Goal: Transaction & Acquisition: Book appointment/travel/reservation

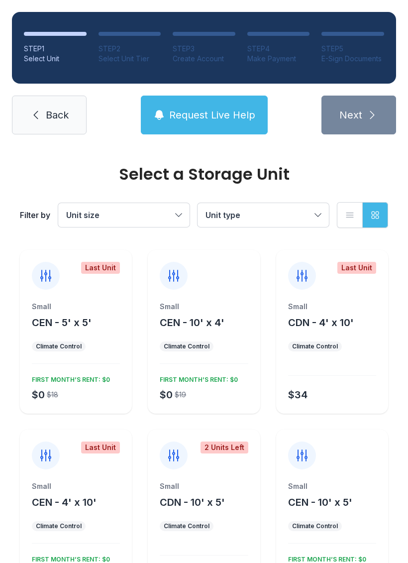
click at [95, 215] on span "Unit size" at bounding box center [82, 215] width 33 height 10
click at [282, 216] on span "Unit type" at bounding box center [259, 215] width 106 height 12
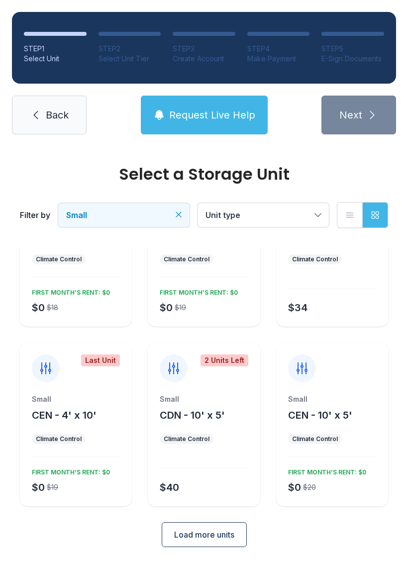
scroll to position [87, 0]
click at [231, 538] on span "Load more units" at bounding box center [204, 535] width 60 height 12
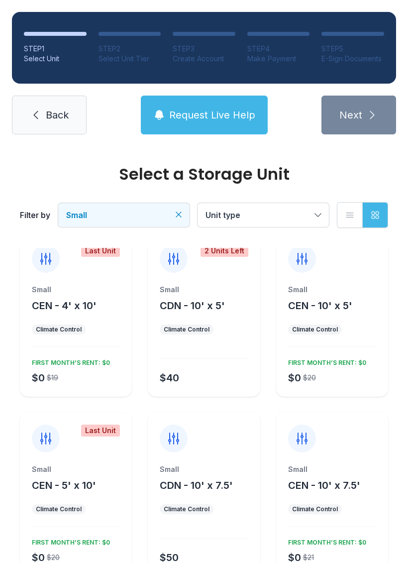
scroll to position [199, 0]
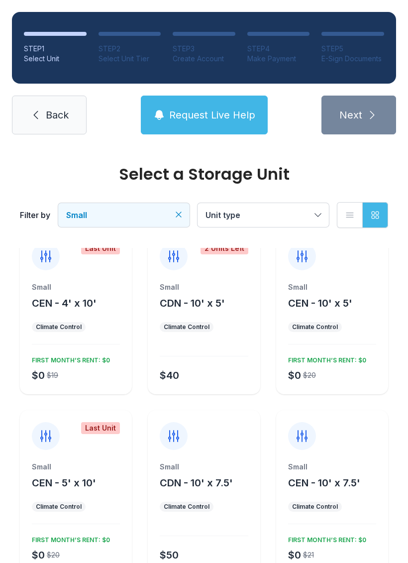
click at [336, 356] on div "FIRST MONTH’S RENT: $0" at bounding box center [325, 358] width 82 height 12
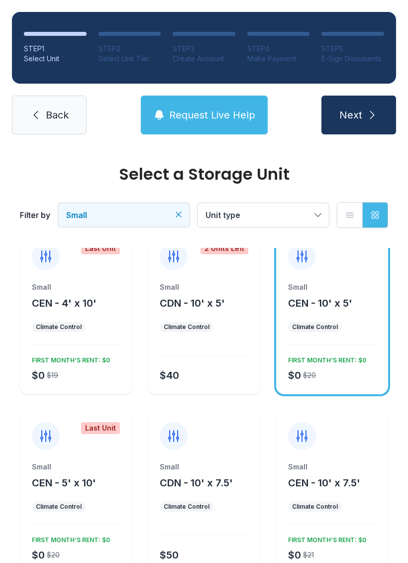
click at [340, 121] on span "Next" at bounding box center [350, 115] width 23 height 14
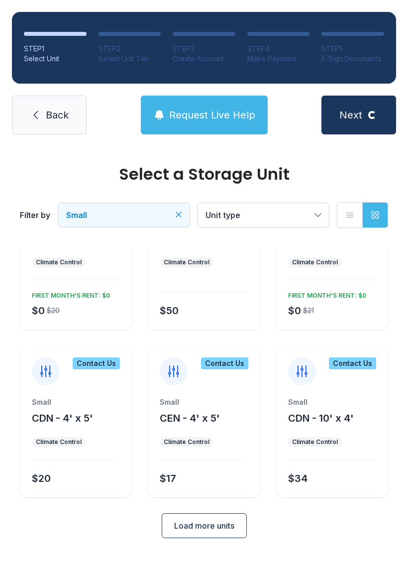
scroll to position [438, 0]
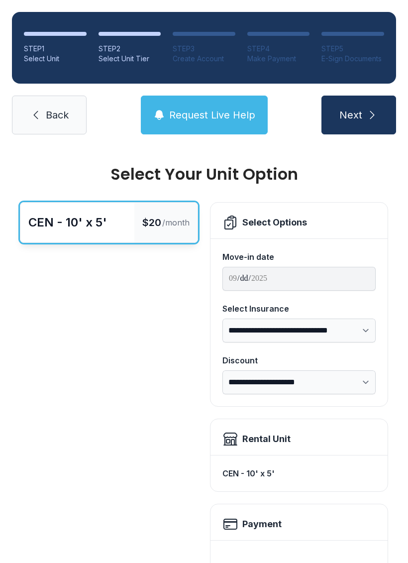
click at [215, 531] on div "Payment" at bounding box center [299, 522] width 177 height 36
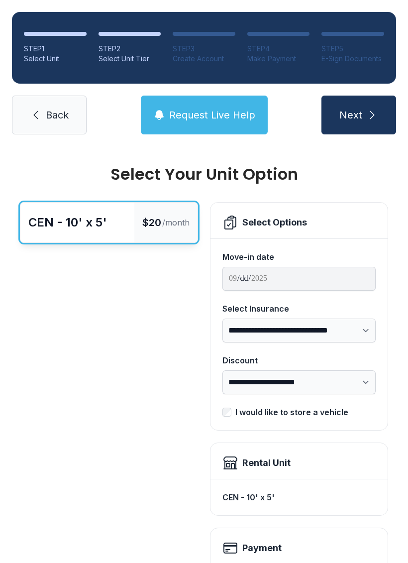
click at [149, 222] on span "$20" at bounding box center [151, 222] width 19 height 14
click at [237, 406] on div "I would like to store a vehicle" at bounding box center [291, 412] width 113 height 12
click at [365, 121] on button "Next" at bounding box center [359, 115] width 75 height 39
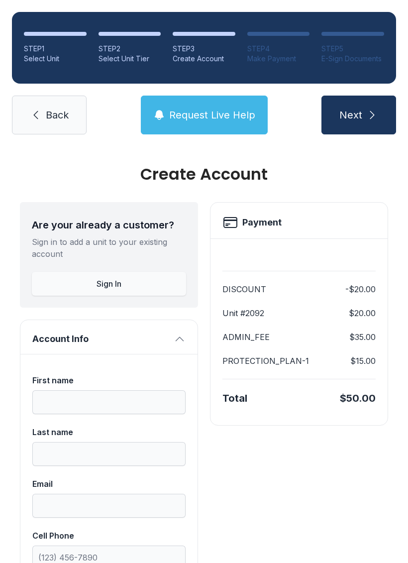
click at [56, 108] on span "Back" at bounding box center [57, 115] width 23 height 14
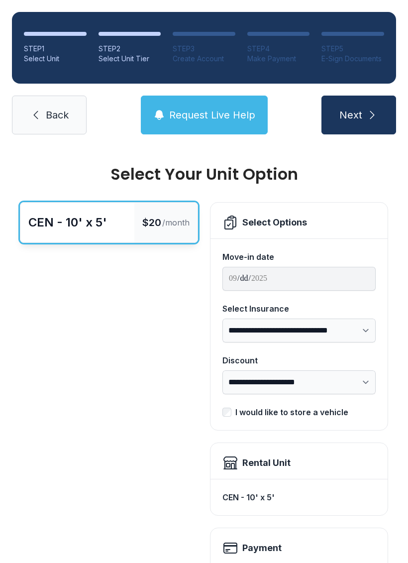
click at [45, 107] on link "Back" at bounding box center [49, 115] width 75 height 39
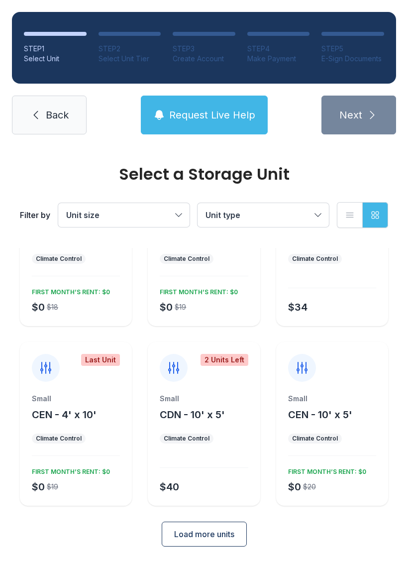
scroll to position [87, 0]
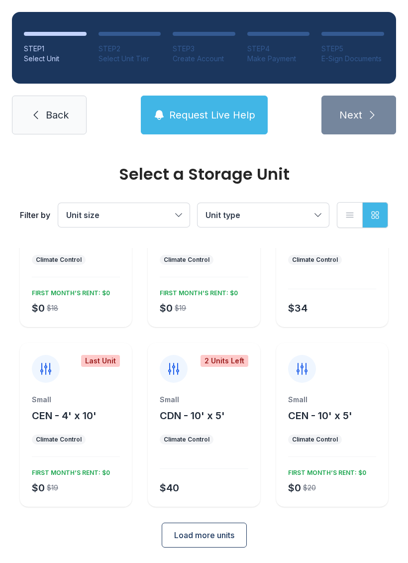
click at [184, 545] on button "Load more units" at bounding box center [204, 535] width 85 height 25
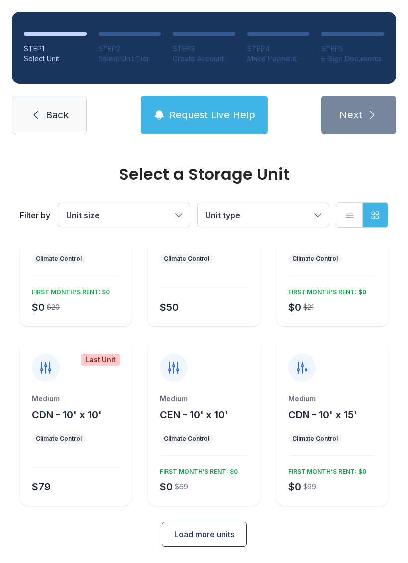
scroll to position [446, 0]
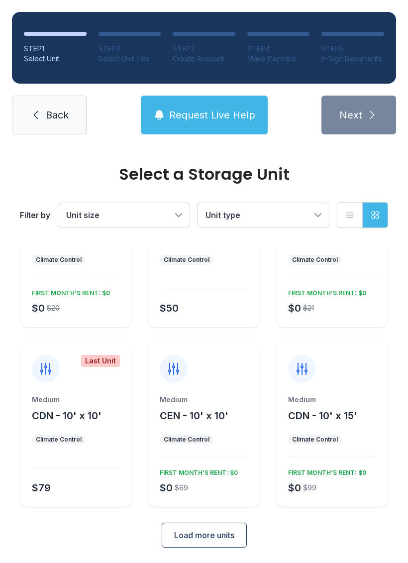
click at [324, 473] on div "FIRST MONTH’S RENT: $0" at bounding box center [325, 471] width 82 height 12
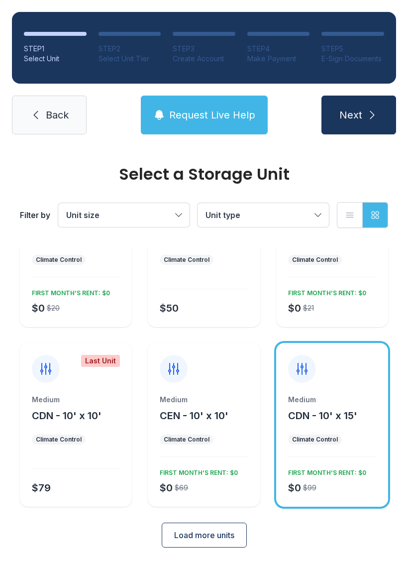
click at [351, 114] on span "Next" at bounding box center [350, 115] width 23 height 14
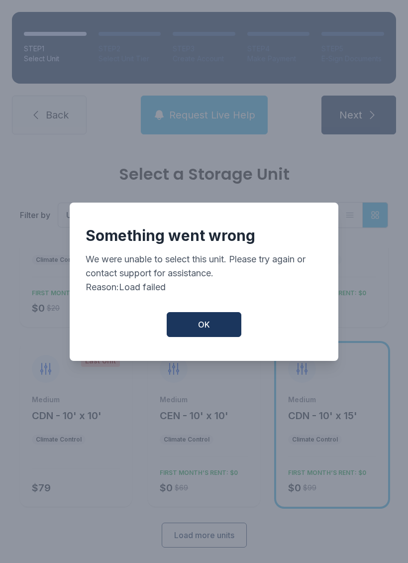
click at [187, 337] on button "OK" at bounding box center [204, 324] width 75 height 25
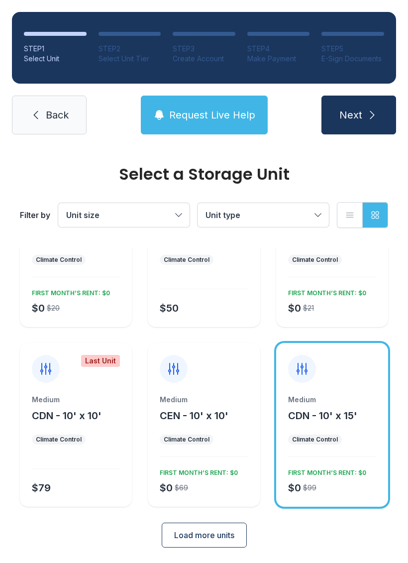
click at [335, 112] on button "Next" at bounding box center [359, 115] width 75 height 39
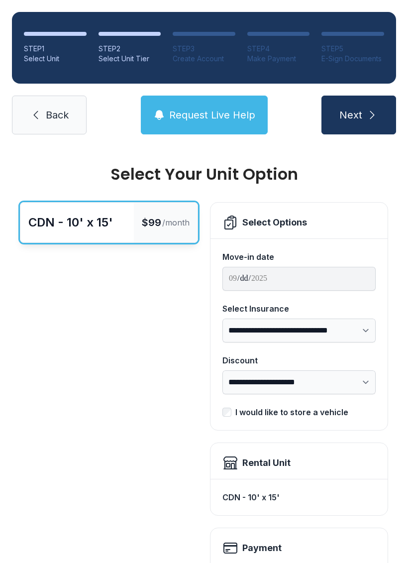
click at [49, 116] on span "Back" at bounding box center [57, 115] width 23 height 14
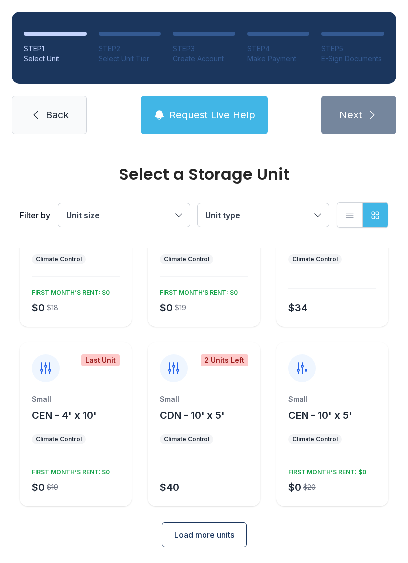
scroll to position [87, 0]
click at [194, 543] on button "Load more units" at bounding box center [204, 535] width 85 height 25
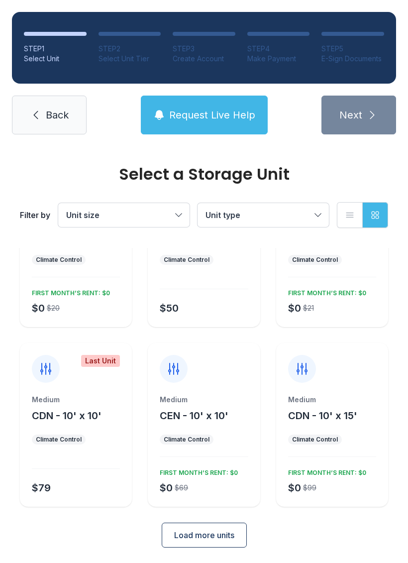
click at [179, 533] on span "Load more units" at bounding box center [204, 535] width 60 height 12
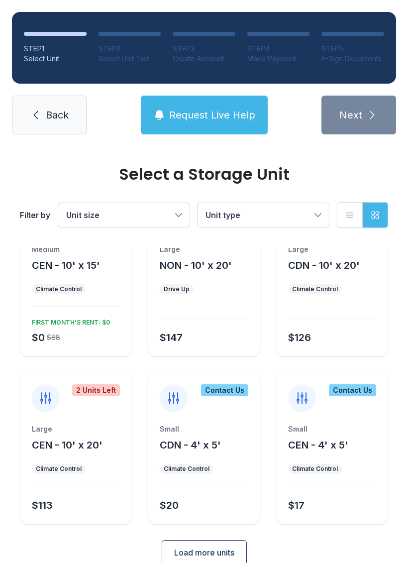
scroll to position [777, 0]
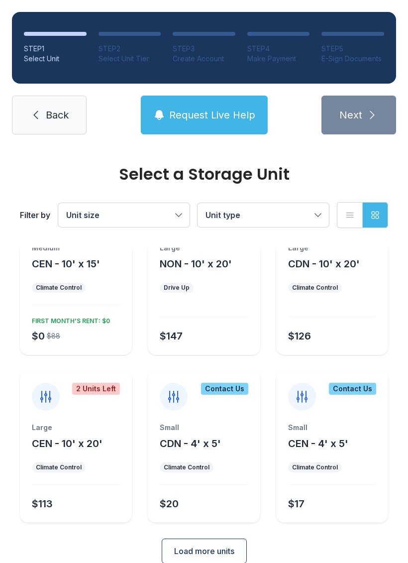
click at [219, 550] on span "Load more units" at bounding box center [204, 551] width 60 height 12
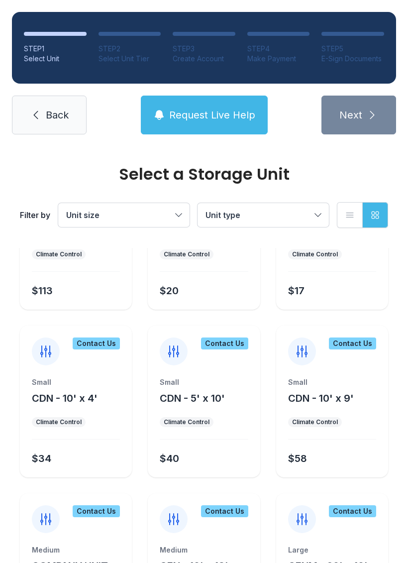
scroll to position [989, 0]
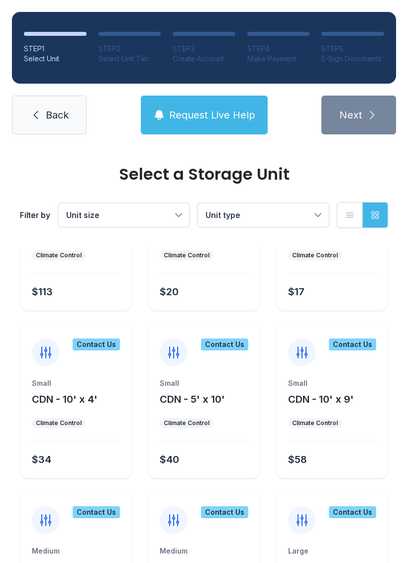
click at [310, 410] on div "Small CDN - 10' x 9' Climate Control $58" at bounding box center [332, 428] width 112 height 100
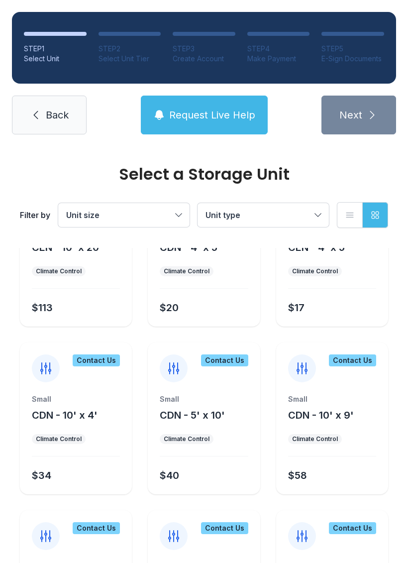
scroll to position [976, 0]
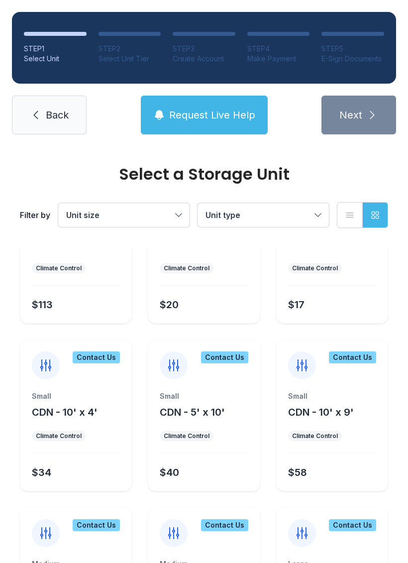
click at [340, 402] on div "Small CDN - 10' x 9'" at bounding box center [332, 405] width 88 height 28
click at [358, 390] on div "Contact Us Small CDN - 10' x 9' Climate Control $58" at bounding box center [332, 415] width 112 height 152
click at [361, 415] on div "Small CDN - 10' x 9'" at bounding box center [332, 405] width 88 height 28
click at [365, 406] on div "Small CDN - 10' x 9'" at bounding box center [332, 405] width 88 height 28
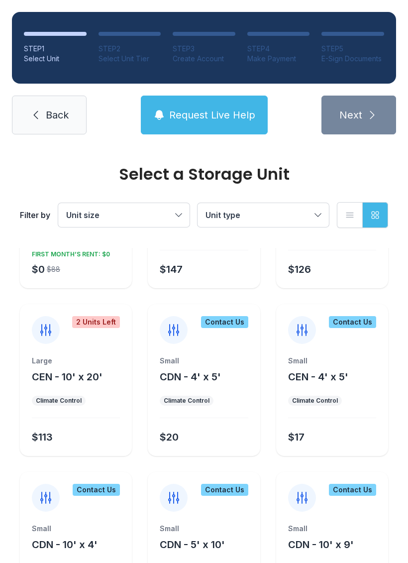
scroll to position [841, 0]
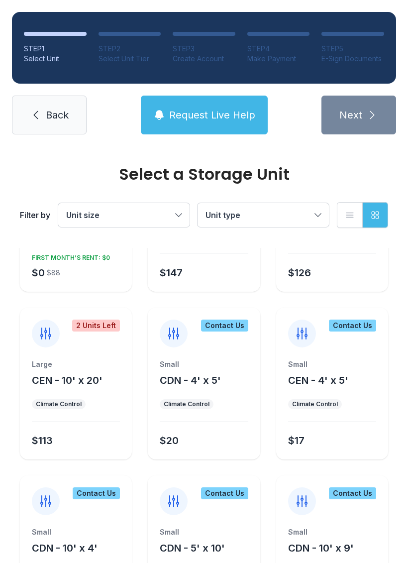
click at [302, 499] on icon at bounding box center [302, 501] width 16 height 16
click at [304, 509] on icon at bounding box center [302, 501] width 16 height 16
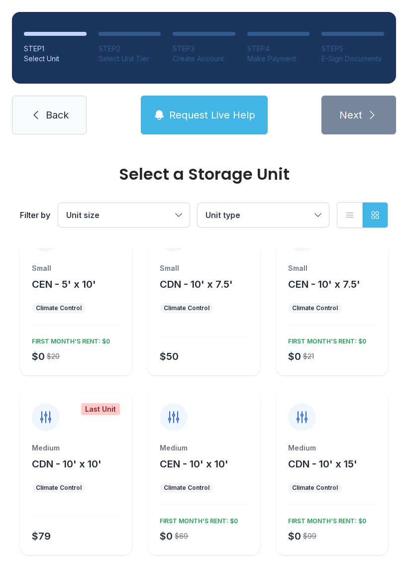
scroll to position [399, 0]
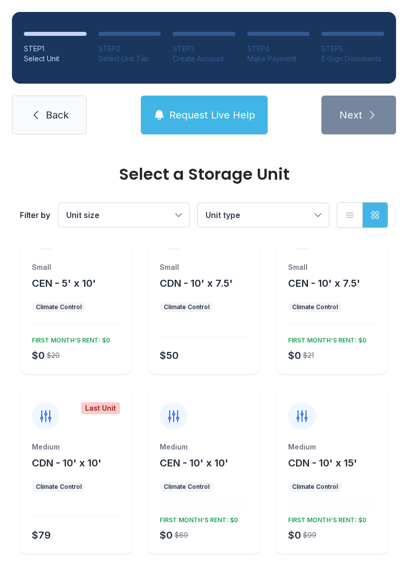
click at [91, 477] on div "Medium CDN - 10' x 10' Climate Control $79" at bounding box center [76, 498] width 112 height 112
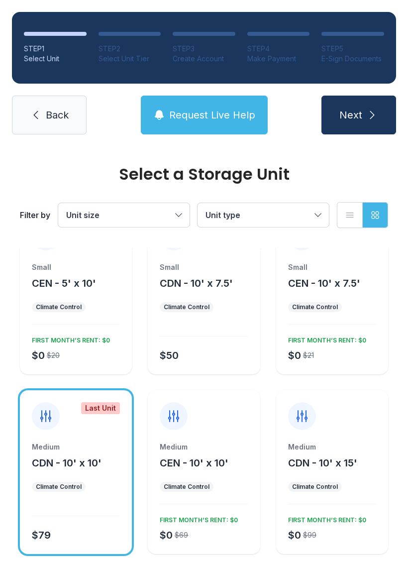
click at [345, 108] on span "Next" at bounding box center [350, 115] width 23 height 14
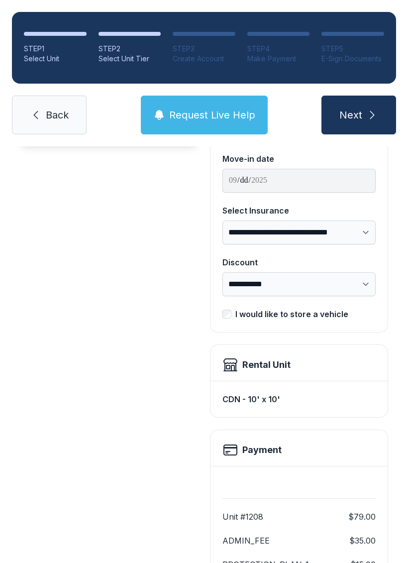
scroll to position [96, 0]
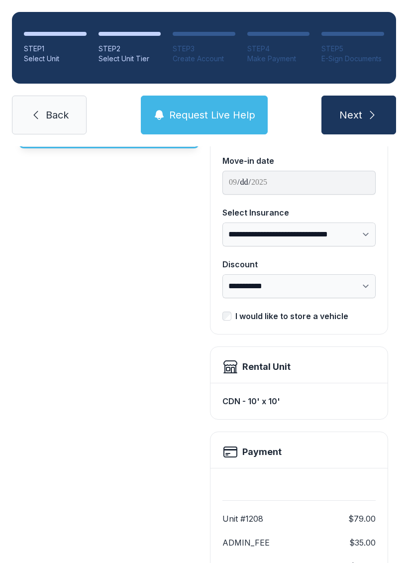
click at [48, 106] on link "Back" at bounding box center [49, 115] width 75 height 39
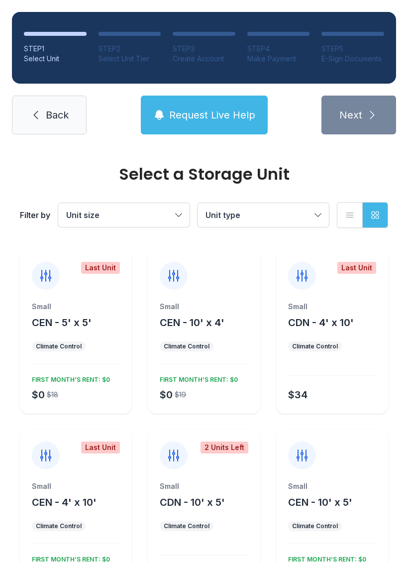
click at [205, 486] on div "Small" at bounding box center [204, 486] width 88 height 10
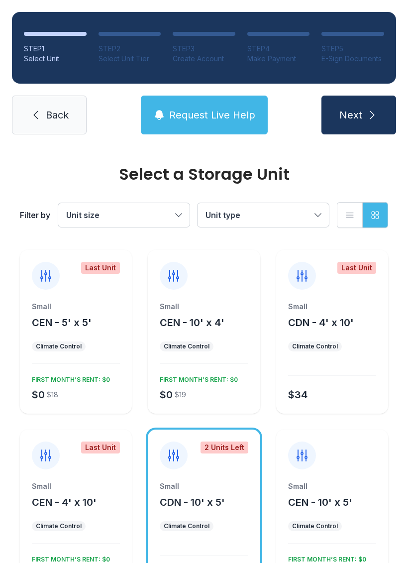
click at [363, 125] on button "Next" at bounding box center [359, 115] width 75 height 39
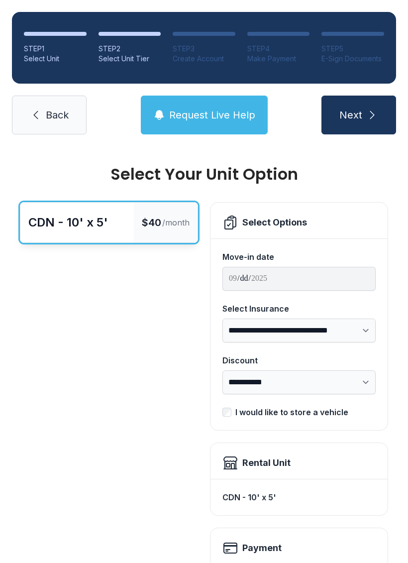
click at [52, 115] on span "Back" at bounding box center [57, 115] width 23 height 14
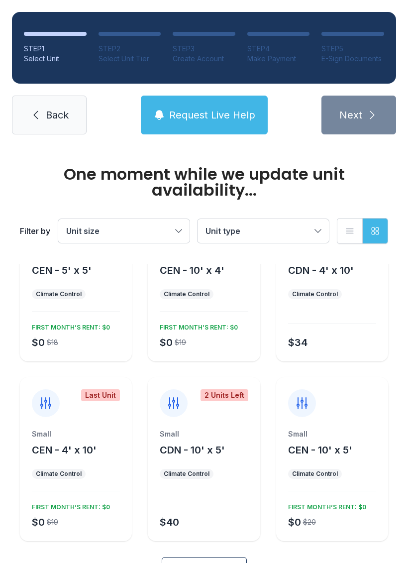
scroll to position [71, 0]
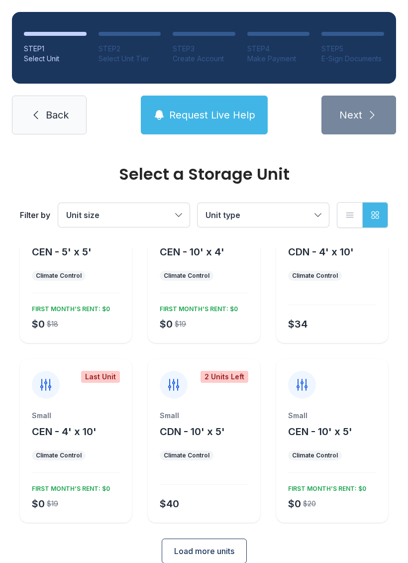
click at [335, 455] on div "Climate Control" at bounding box center [315, 455] width 46 height 8
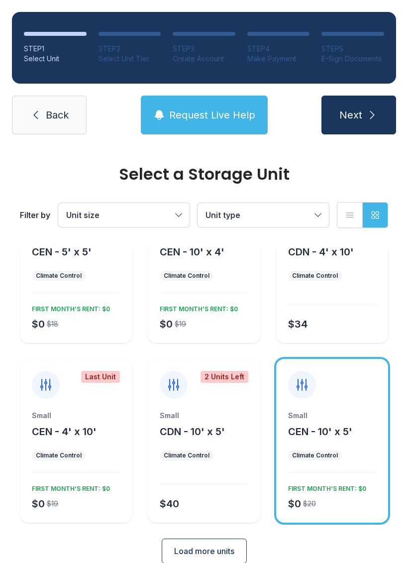
click at [370, 104] on button "Next" at bounding box center [359, 115] width 75 height 39
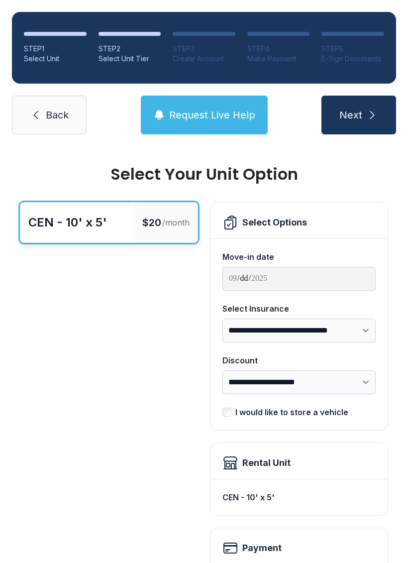
click at [353, 104] on button "Next" at bounding box center [359, 115] width 75 height 39
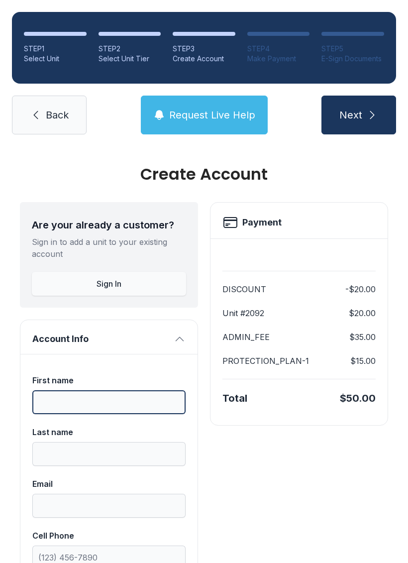
click at [154, 398] on input "First name" at bounding box center [108, 402] width 153 height 24
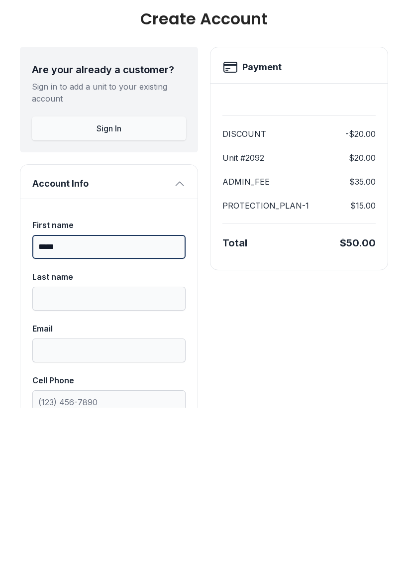
type input "*****"
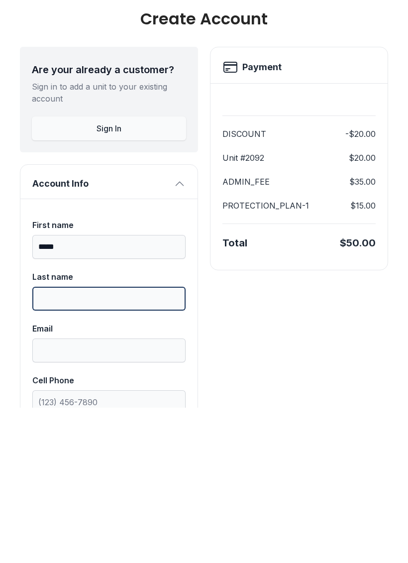
click at [143, 442] on input "Last name" at bounding box center [108, 454] width 153 height 24
type input "********"
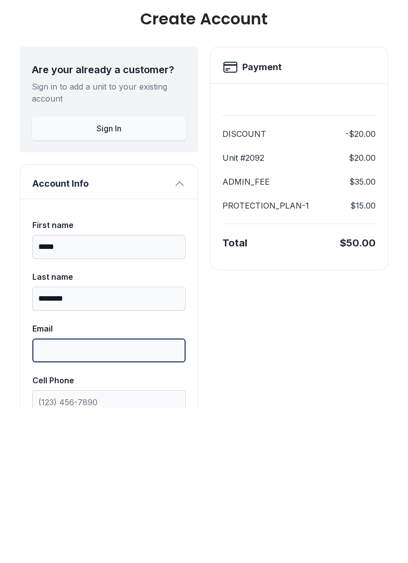
click at [136, 494] on input "Email" at bounding box center [108, 506] width 153 height 24
type input "**********"
type input "********"
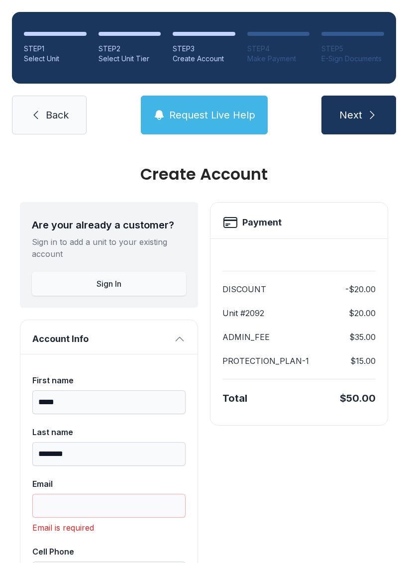
click at [38, 96] on link "Back" at bounding box center [49, 115] width 75 height 39
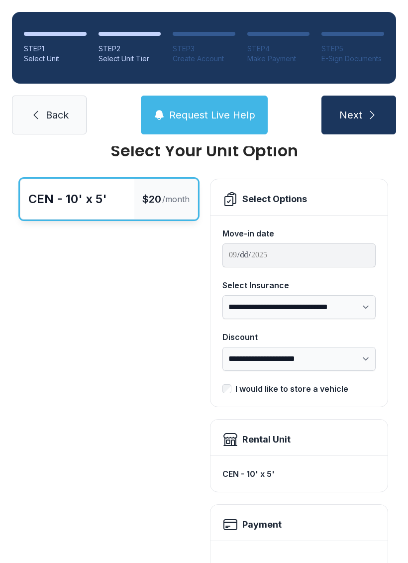
scroll to position [24, 0]
click at [33, 119] on icon at bounding box center [36, 115] width 12 height 12
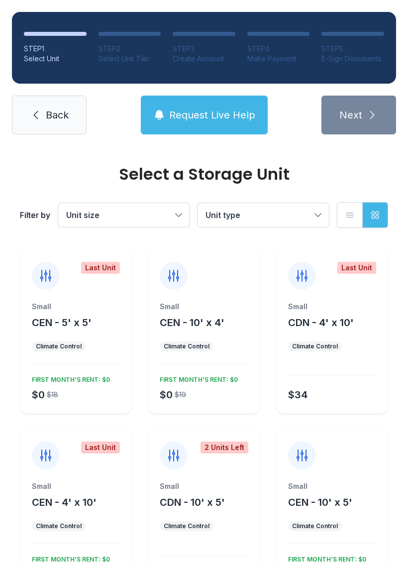
click at [229, 219] on span "Unit type" at bounding box center [223, 215] width 35 height 10
